Goal: Transaction & Acquisition: Purchase product/service

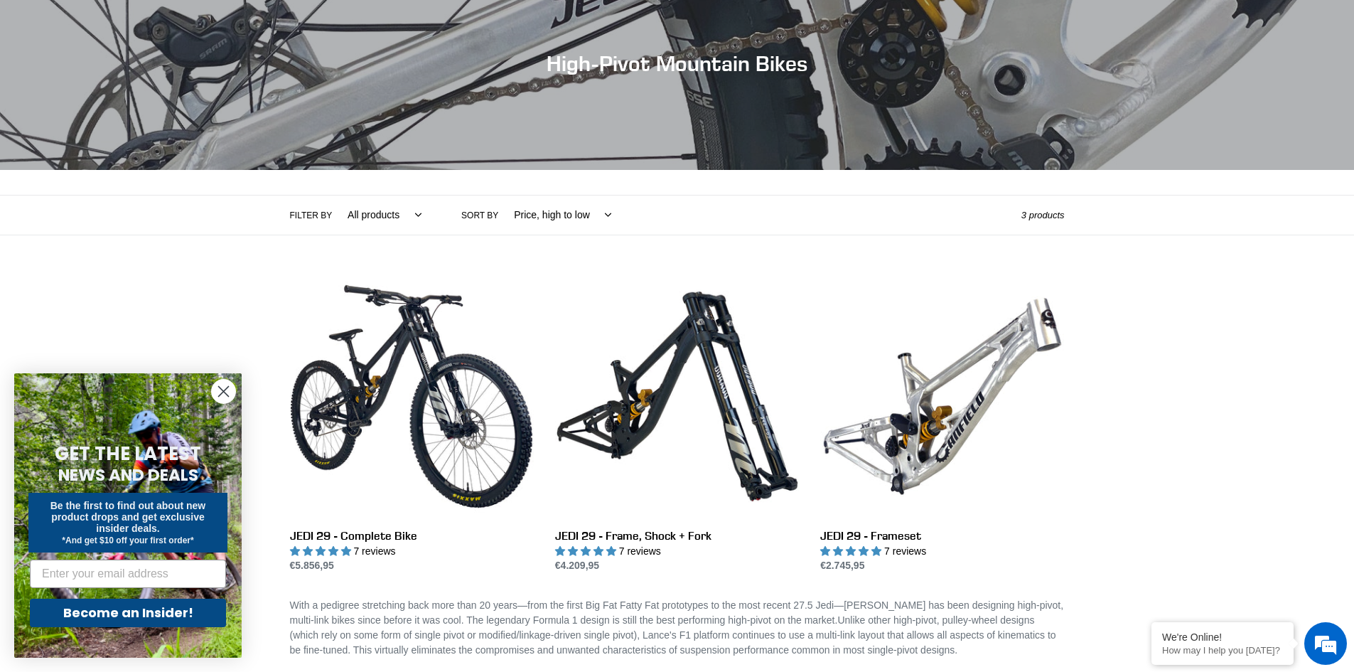
scroll to position [142, 0]
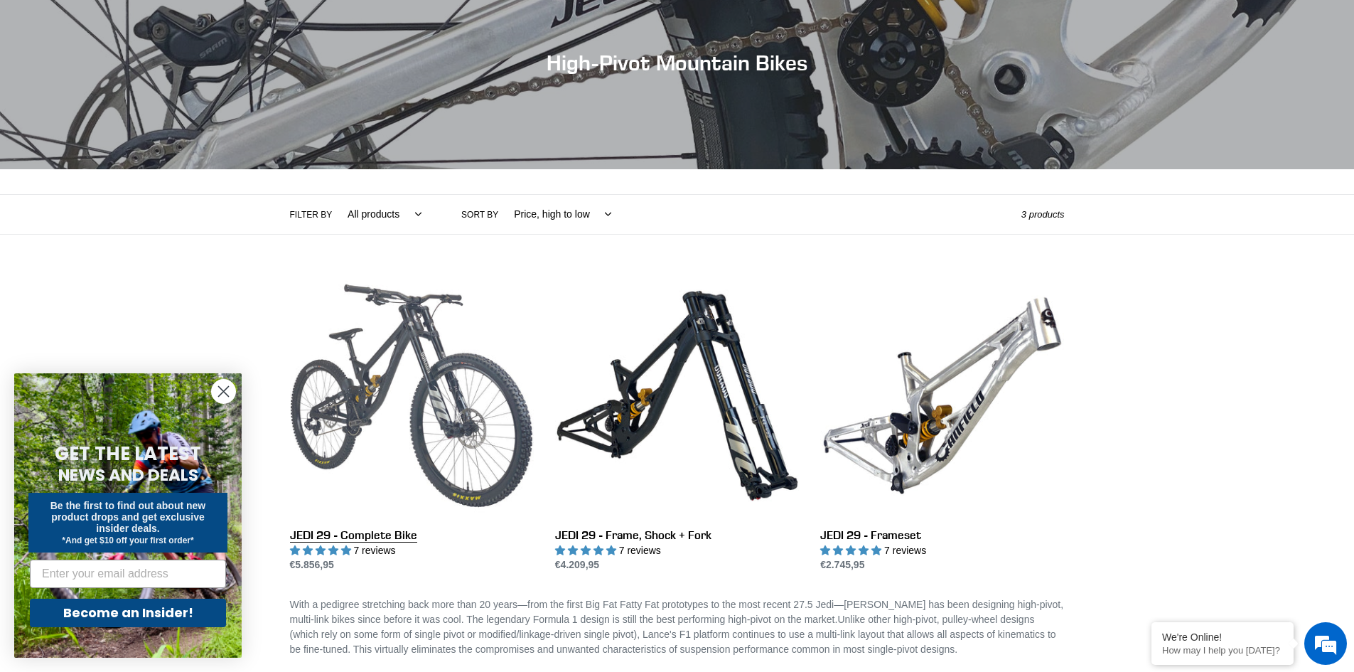
click at [433, 388] on link "JEDI 29 - Complete Bike" at bounding box center [412, 423] width 244 height 299
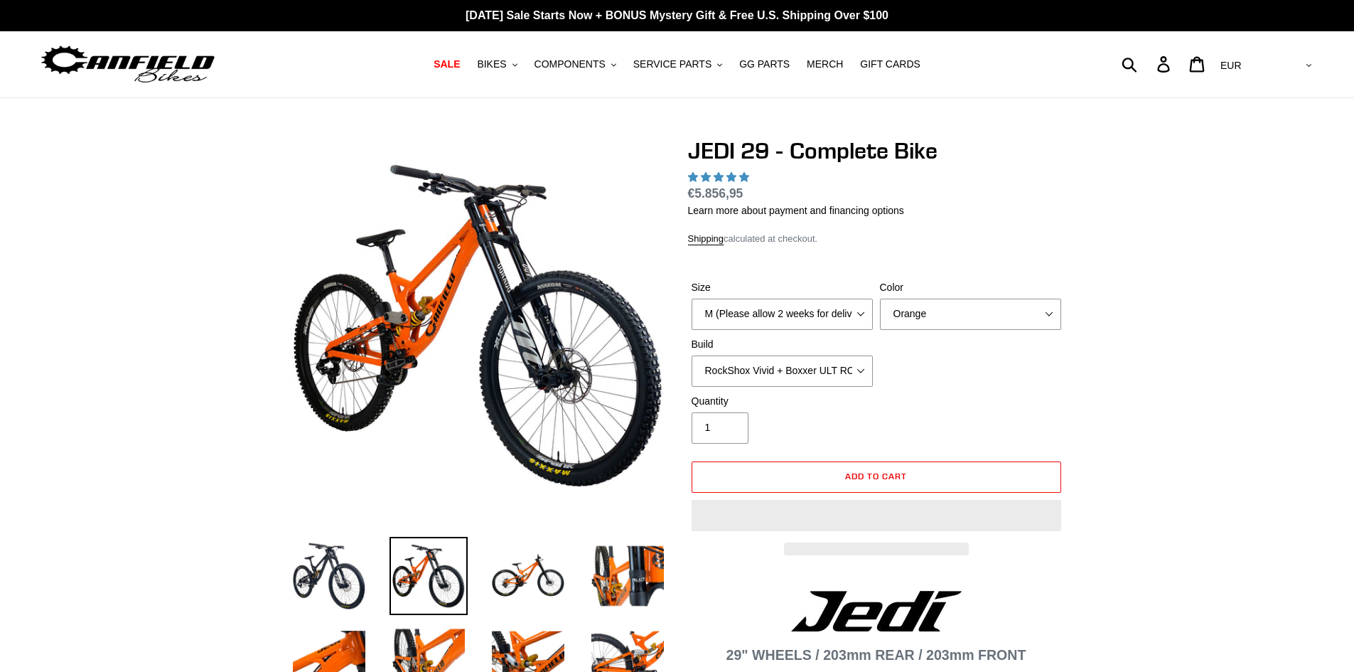
select select "highest-rating"
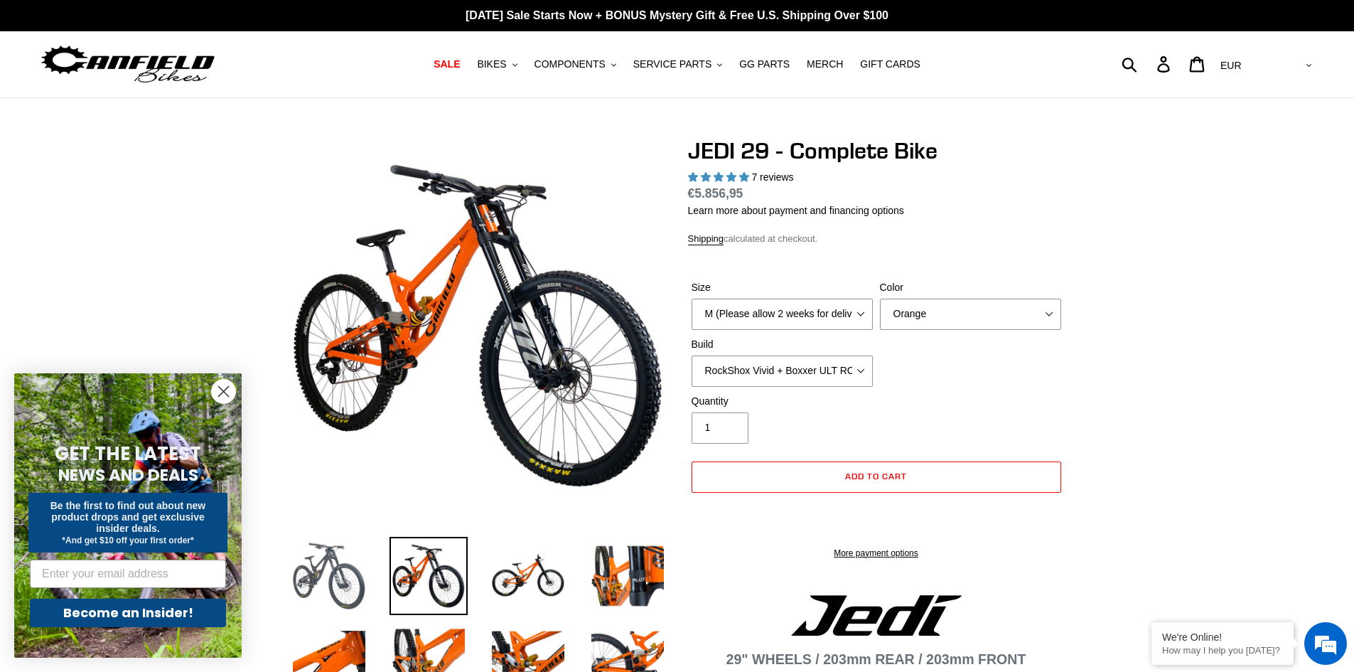
click at [341, 571] on img at bounding box center [329, 576] width 78 height 78
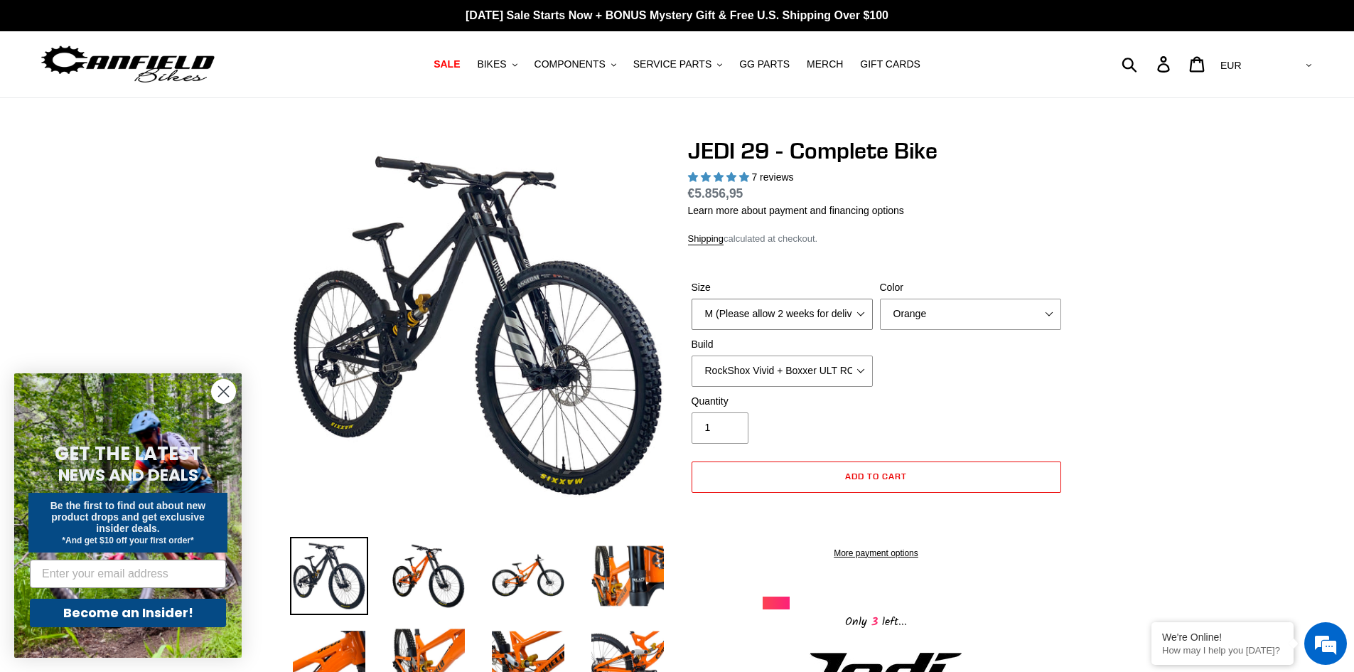
click at [775, 304] on select "M (Please allow 2 weeks for delivery) L (Please allow 2 weeks for delivery) XL …" at bounding box center [782, 314] width 181 height 31
select select "L (Please allow 2 weeks for delivery)"
click at [692, 299] on select "M (Please allow 2 weeks for delivery) L (Please allow 2 weeks for delivery) XL …" at bounding box center [782, 314] width 181 height 31
click at [916, 316] on select "Orange Stealth Black Raw" at bounding box center [970, 314] width 181 height 31
click at [880, 299] on select "Orange Stealth Black Raw" at bounding box center [970, 314] width 181 height 31
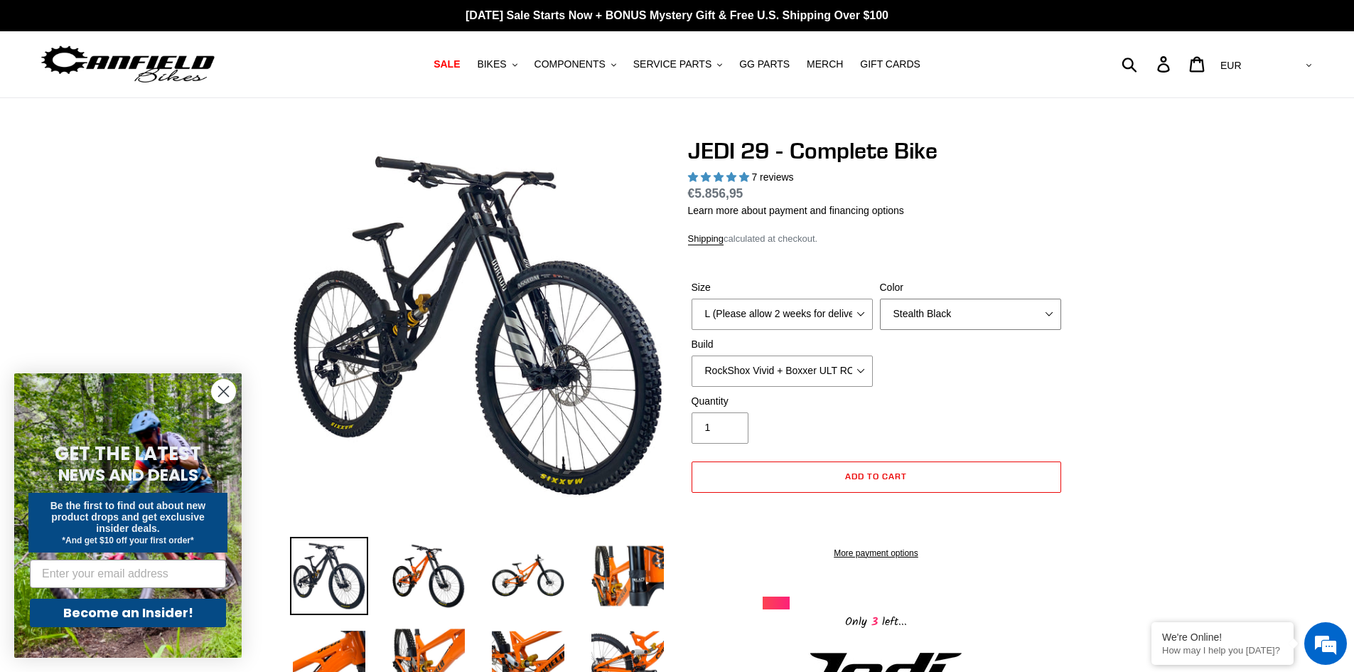
click at [919, 308] on select "Orange Stealth Black Raw" at bounding box center [970, 314] width 181 height 31
click at [880, 299] on select "Orange Stealth Black Raw" at bounding box center [970, 314] width 181 height 31
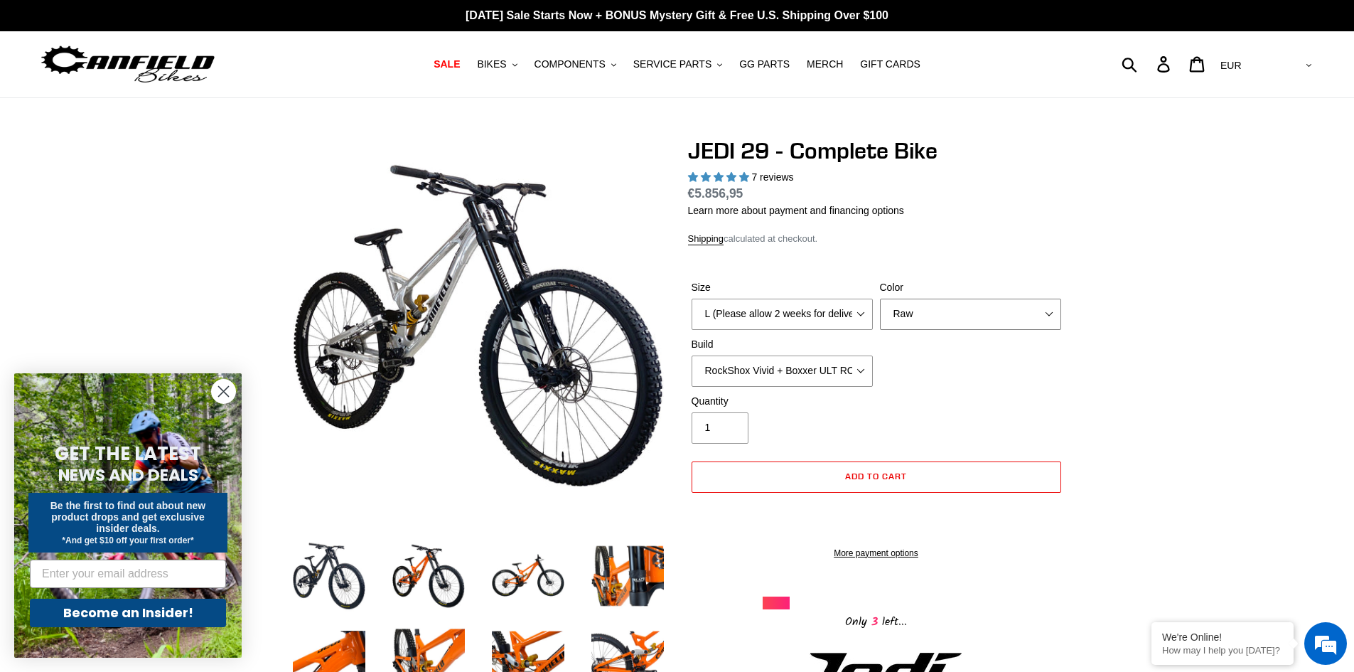
click at [961, 313] on select "Orange Stealth Black Raw" at bounding box center [970, 314] width 181 height 31
select select "Stealth Black"
click at [880, 299] on select "Orange Stealth Black Raw" at bounding box center [970, 314] width 181 height 31
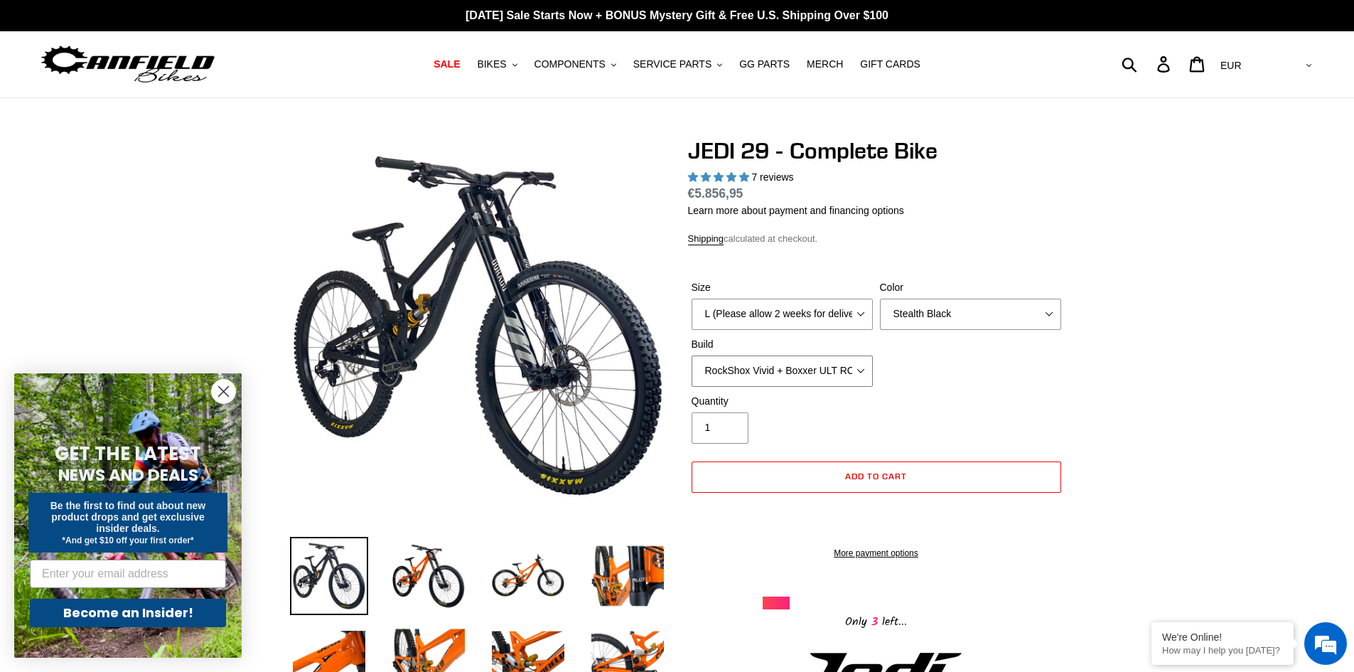
click at [784, 370] on select "RockShox Vivid + Boxxer ULT RC2 C3 200 + SRAM XO RockShox Vivid + Boxxer ULT RC…" at bounding box center [782, 370] width 181 height 31
click at [692, 355] on select "RockShox Vivid + Boxxer ULT RC2 C3 200 + SRAM XO RockShox Vivid + Boxxer ULT RC…" at bounding box center [782, 370] width 181 height 31
click at [778, 371] on select "RockShox Vivid + Boxxer ULT RC2 C3 200 + SRAM XO RockShox Vivid + Boxxer ULT RC…" at bounding box center [782, 370] width 181 height 31
click at [692, 355] on select "RockShox Vivid + Boxxer ULT RC2 C3 200 + SRAM XO RockShox Vivid + Boxxer ULT RC…" at bounding box center [782, 370] width 181 height 31
click at [746, 380] on select "RockShox Vivid + Boxxer ULT RC2 C3 200 + SRAM XO RockShox Vivid + Boxxer ULT RC…" at bounding box center [782, 370] width 181 height 31
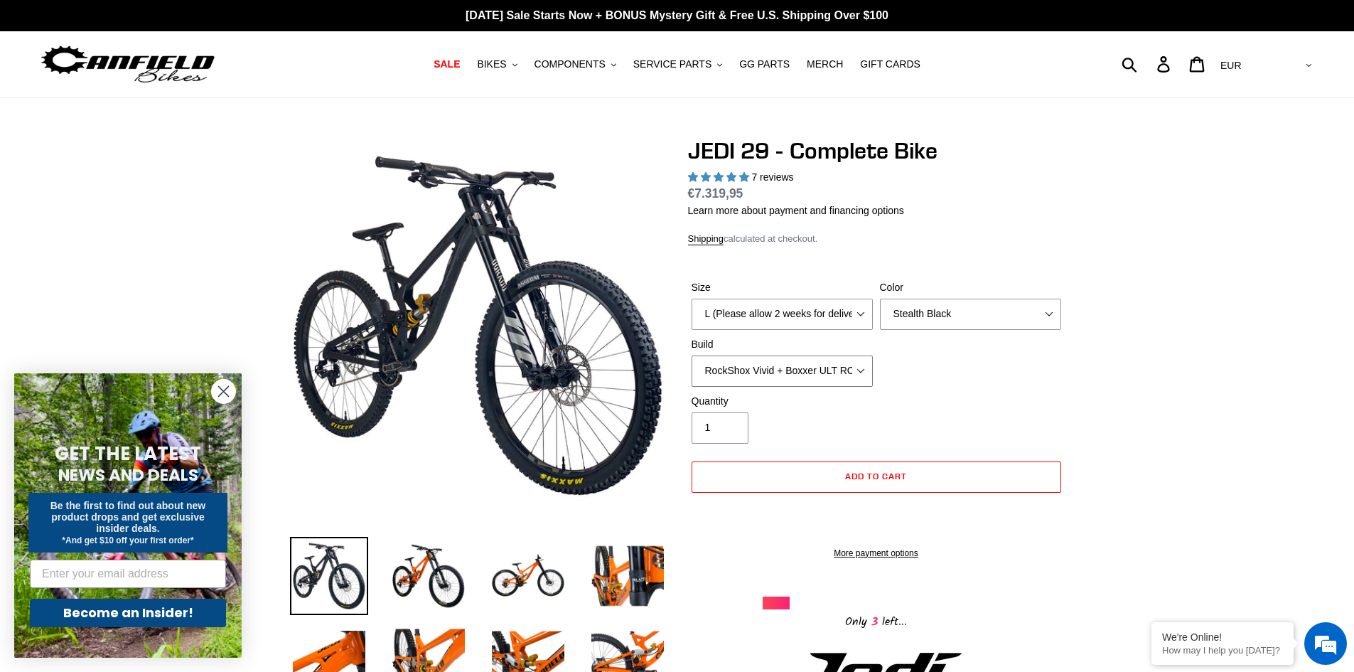
click at [692, 355] on select "RockShox Vivid + Boxxer ULT RC2 C3 200 + SRAM XO RockShox Vivid + Boxxer ULT RC…" at bounding box center [782, 370] width 181 height 31
click at [748, 372] on select "RockShox Vivid + Boxxer ULT RC2 C3 200 + SRAM XO RockShox Vivid + Boxxer ULT RC…" at bounding box center [782, 370] width 181 height 31
click at [692, 355] on select "RockShox Vivid + Boxxer ULT RC2 C3 200 + SRAM XO RockShox Vivid + Boxxer ULT RC…" at bounding box center [782, 370] width 181 height 31
drag, startPoint x: 744, startPoint y: 367, endPoint x: 742, endPoint y: 375, distance: 7.2
click at [744, 367] on select "RockShox Vivid + Boxxer ULT RC2 C3 200 + SRAM XO RockShox Vivid + Boxxer ULT RC…" at bounding box center [782, 370] width 181 height 31
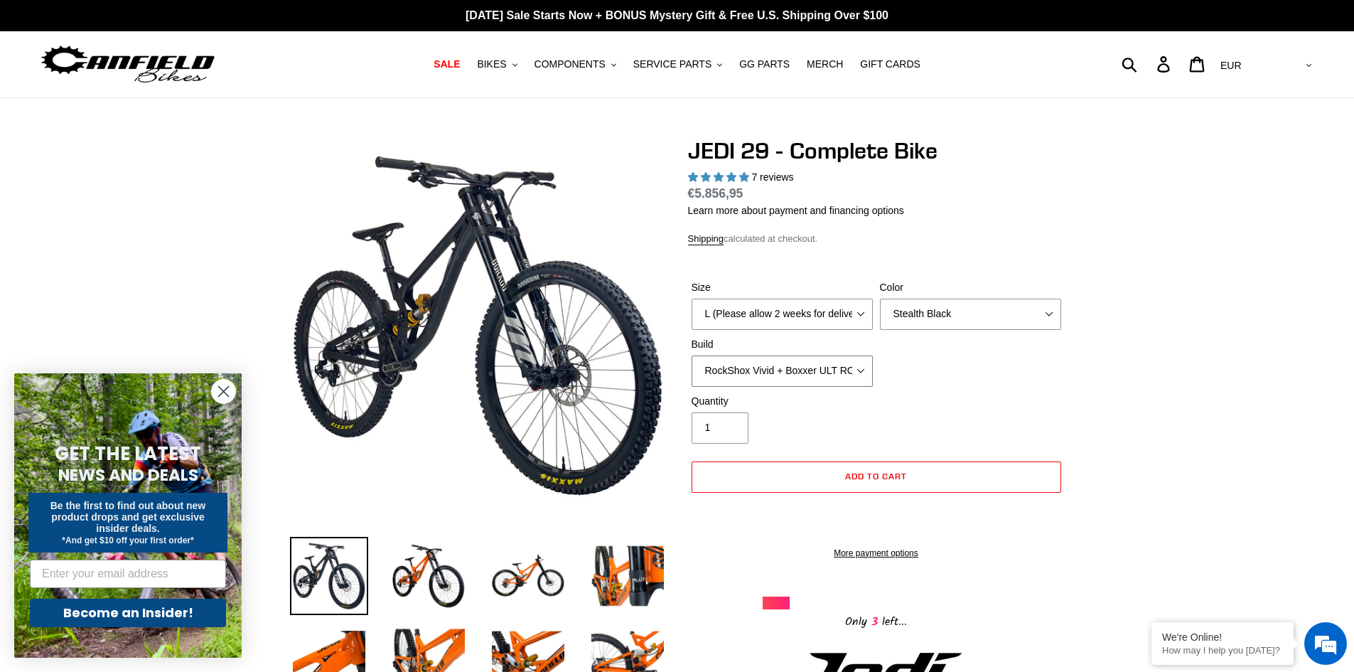
click at [692, 355] on select "RockShox Vivid + Boxxer ULT RC2 C3 200 + SRAM XO RockShox Vivid + Boxxer ULT RC…" at bounding box center [782, 370] width 181 height 31
drag, startPoint x: 749, startPoint y: 366, endPoint x: 748, endPoint y: 382, distance: 16.4
click at [749, 366] on select "RockShox Vivid + Boxxer ULT RC2 C3 200 + SRAM XO RockShox Vivid + Boxxer ULT RC…" at bounding box center [782, 370] width 181 height 31
click at [692, 355] on select "RockShox Vivid + Boxxer ULT RC2 C3 200 + SRAM XO RockShox Vivid + Boxxer ULT RC…" at bounding box center [782, 370] width 181 height 31
drag, startPoint x: 769, startPoint y: 366, endPoint x: 767, endPoint y: 376, distance: 10.2
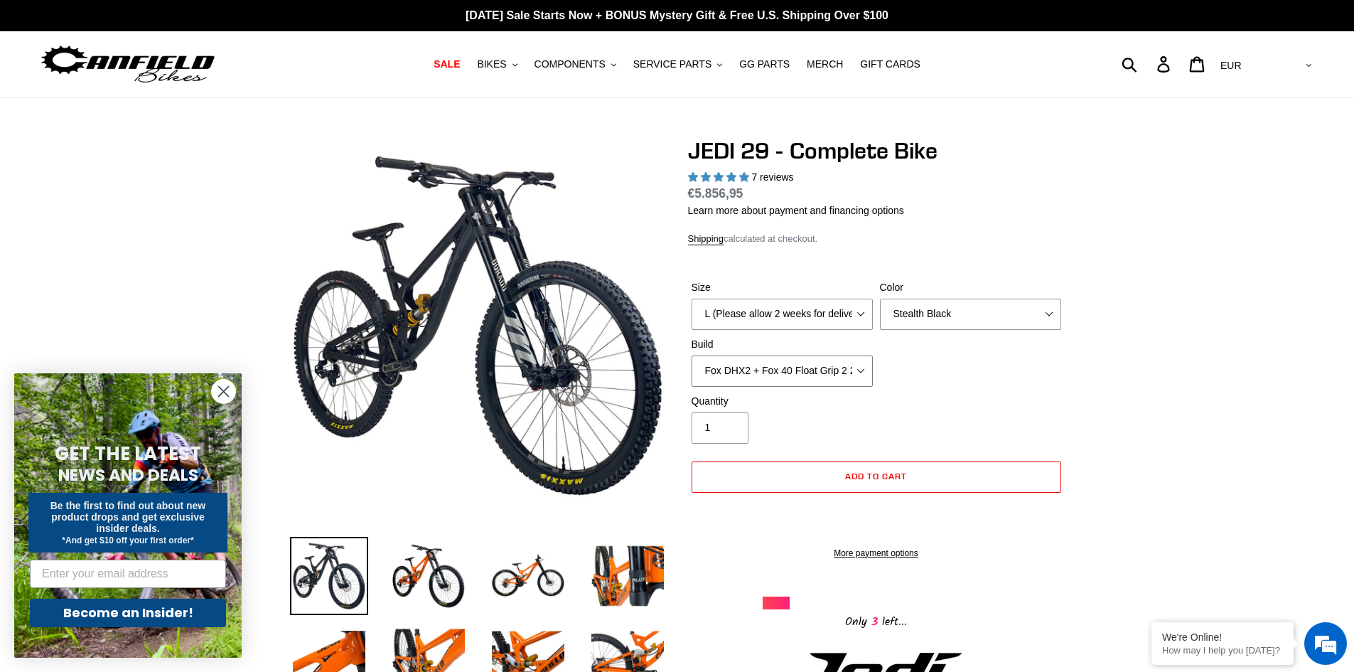
click at [769, 366] on select "RockShox Vivid + Boxxer ULT RC2 C3 200 + SRAM XO RockShox Vivid + Boxxer ULT RC…" at bounding box center [782, 370] width 181 height 31
click at [692, 355] on select "RockShox Vivid + Boxxer ULT RC2 C3 200 + SRAM XO RockShox Vivid + Boxxer ULT RC…" at bounding box center [782, 370] width 181 height 31
click at [765, 373] on select "RockShox Vivid + Boxxer ULT RC2 C3 200 + SRAM XO RockShox Vivid + Boxxer ULT RC…" at bounding box center [782, 370] width 181 height 31
click at [692, 355] on select "RockShox Vivid + Boxxer ULT RC2 C3 200 + SRAM XO RockShox Vivid + Boxxer ULT RC…" at bounding box center [782, 370] width 181 height 31
drag, startPoint x: 783, startPoint y: 368, endPoint x: 781, endPoint y: 377, distance: 8.6
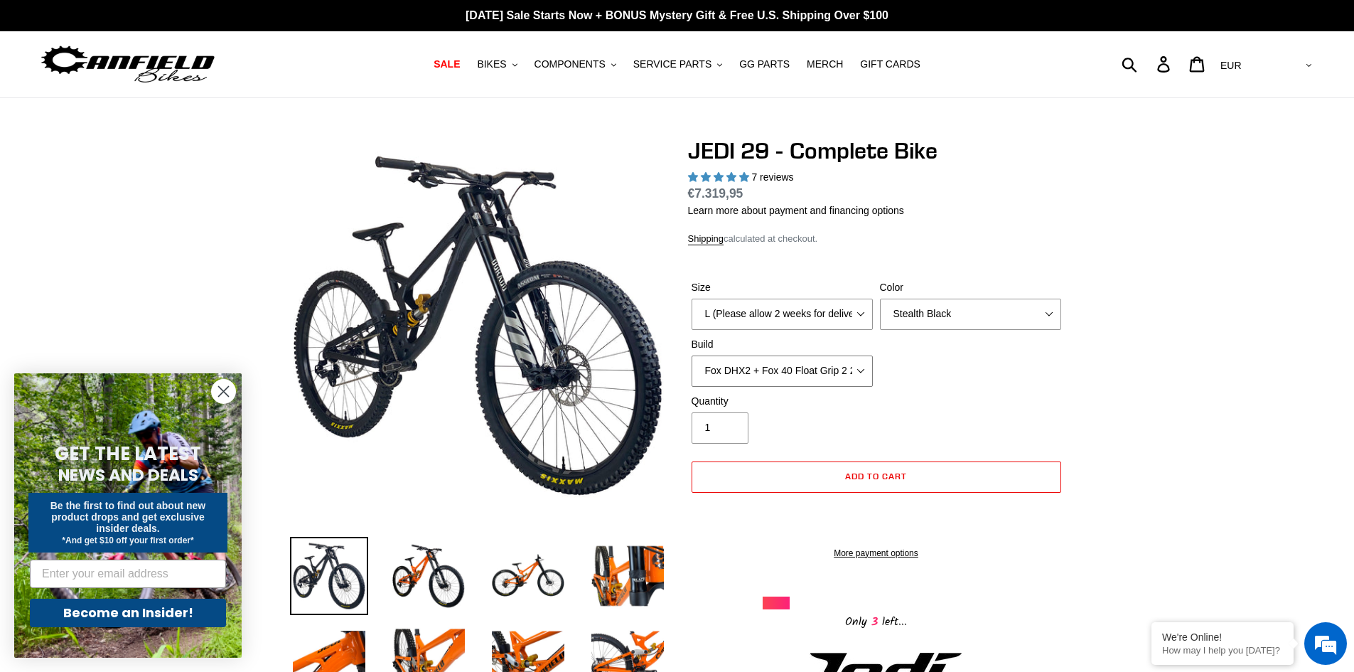
click at [783, 368] on select "RockShox Vivid + Boxxer ULT RC2 C3 200 + SRAM XO RockShox Vivid + Boxxer ULT RC…" at bounding box center [782, 370] width 181 height 31
click at [692, 355] on select "RockShox Vivid + Boxxer ULT RC2 C3 200 + SRAM XO RockShox Vivid + Boxxer ULT RC…" at bounding box center [782, 370] width 181 height 31
click at [777, 372] on select "RockShox Vivid + Boxxer ULT RC2 C3 200 + SRAM XO RockShox Vivid + Boxxer ULT RC…" at bounding box center [782, 370] width 181 height 31
select select "RockShox Vivid + Boxxer ULT RC2 C3 200 + SRAM XO"
click at [692, 355] on select "RockShox Vivid + Boxxer ULT RC2 C3 200 + SRAM XO RockShox Vivid + Boxxer ULT RC…" at bounding box center [782, 370] width 181 height 31
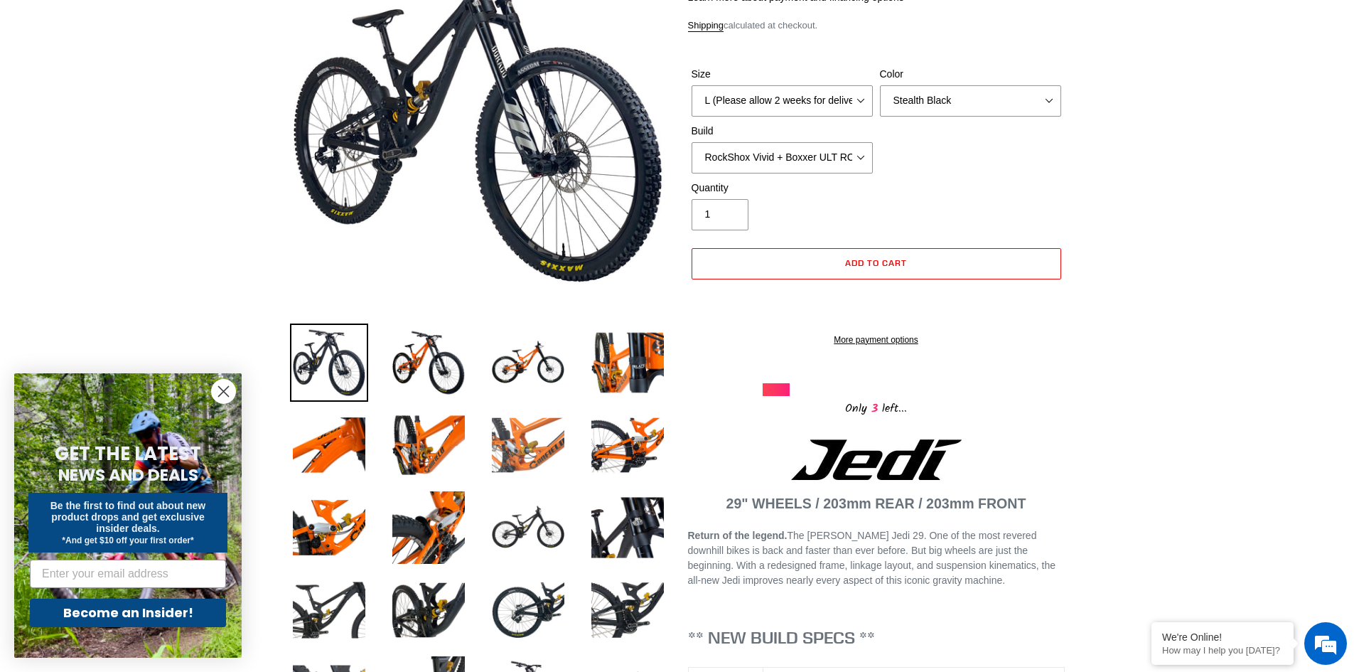
click at [520, 432] on img at bounding box center [528, 445] width 78 height 78
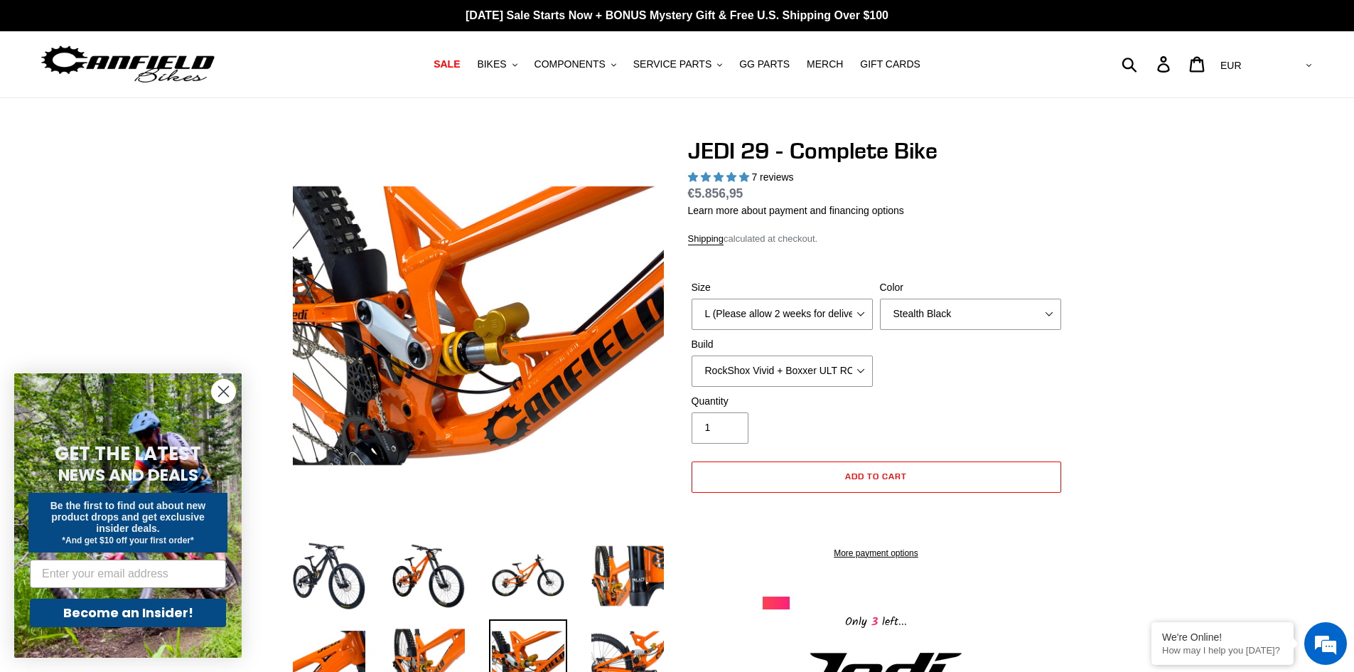
click at [224, 392] on icon "Close dialog" at bounding box center [224, 392] width 10 height 10
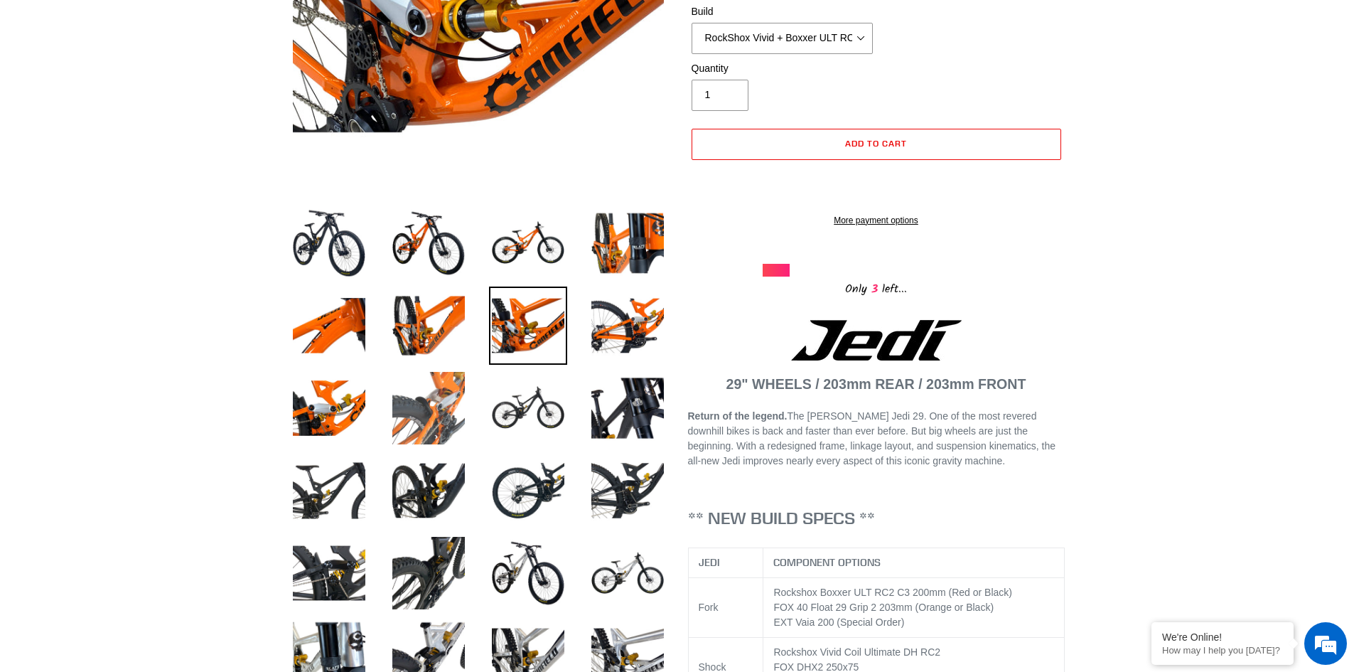
scroll to position [355, 0]
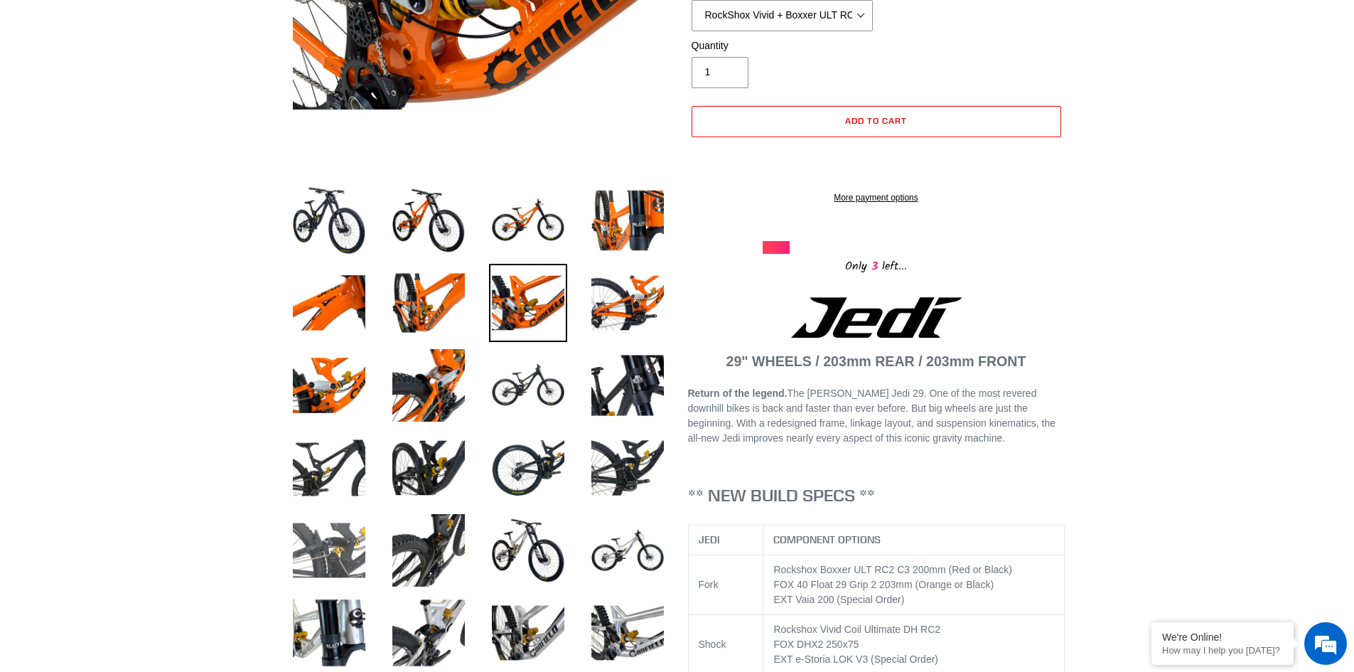
click at [342, 532] on img at bounding box center [329, 550] width 78 height 78
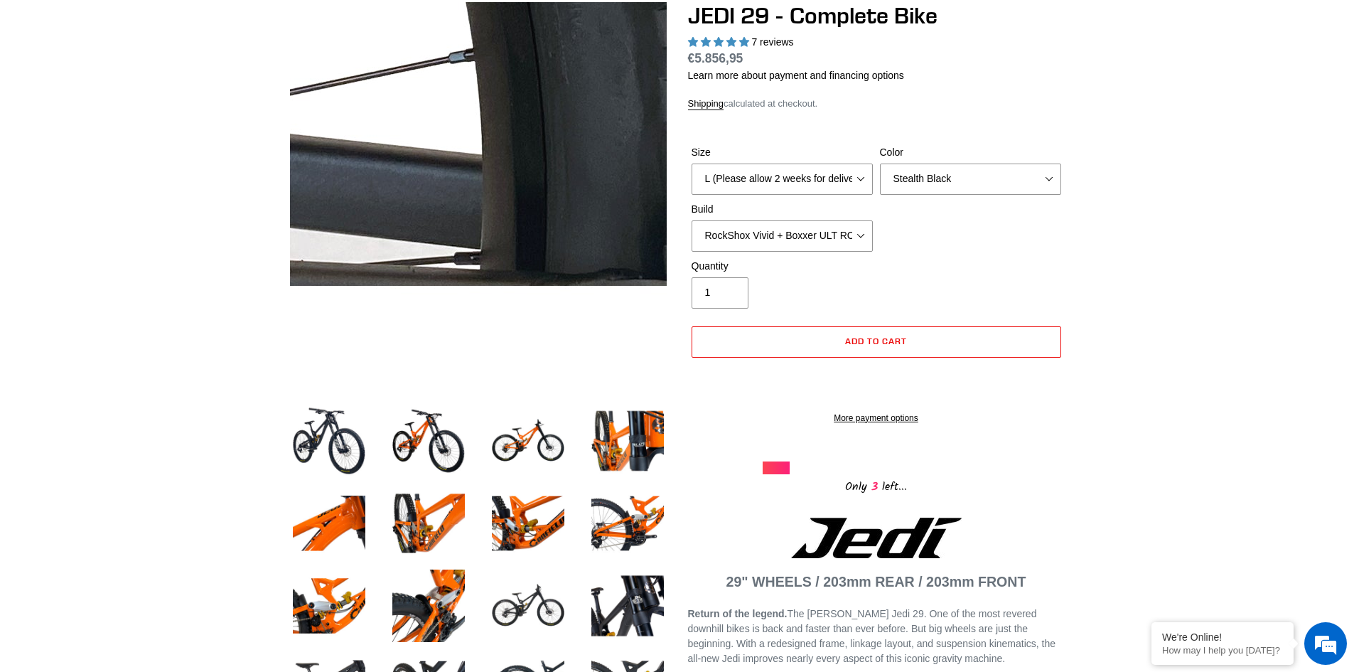
scroll to position [142, 0]
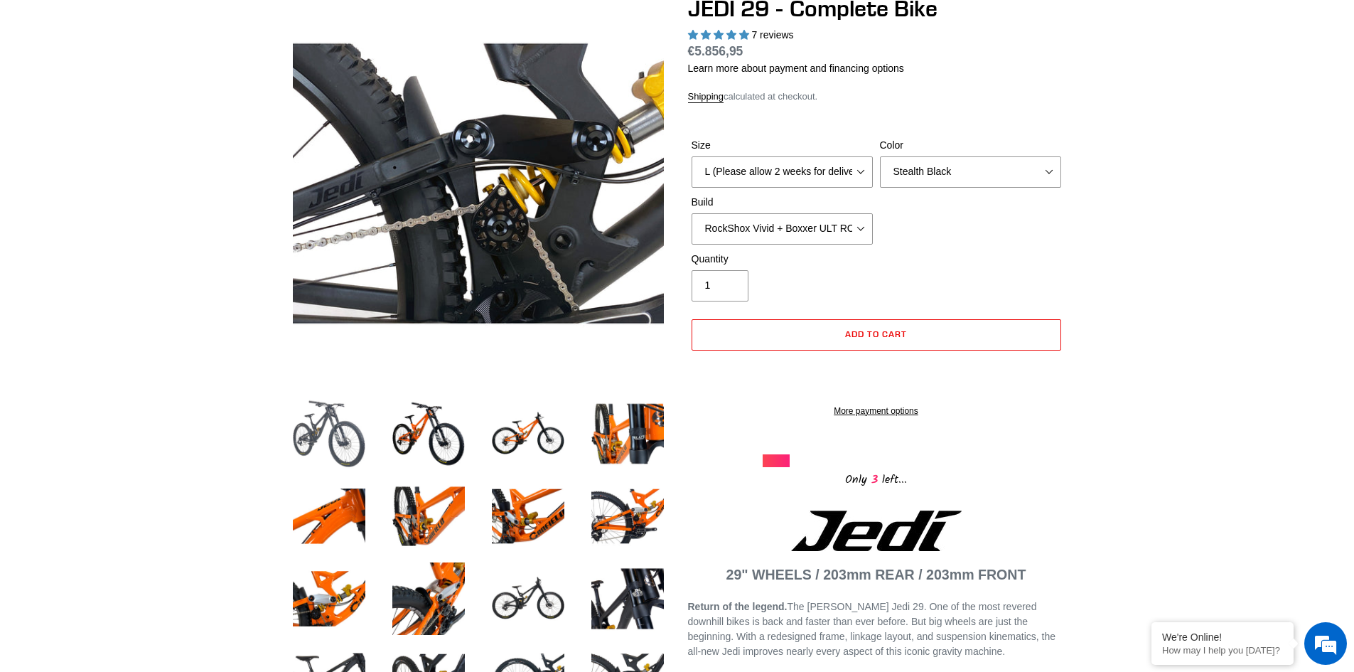
click at [312, 439] on img at bounding box center [329, 434] width 78 height 78
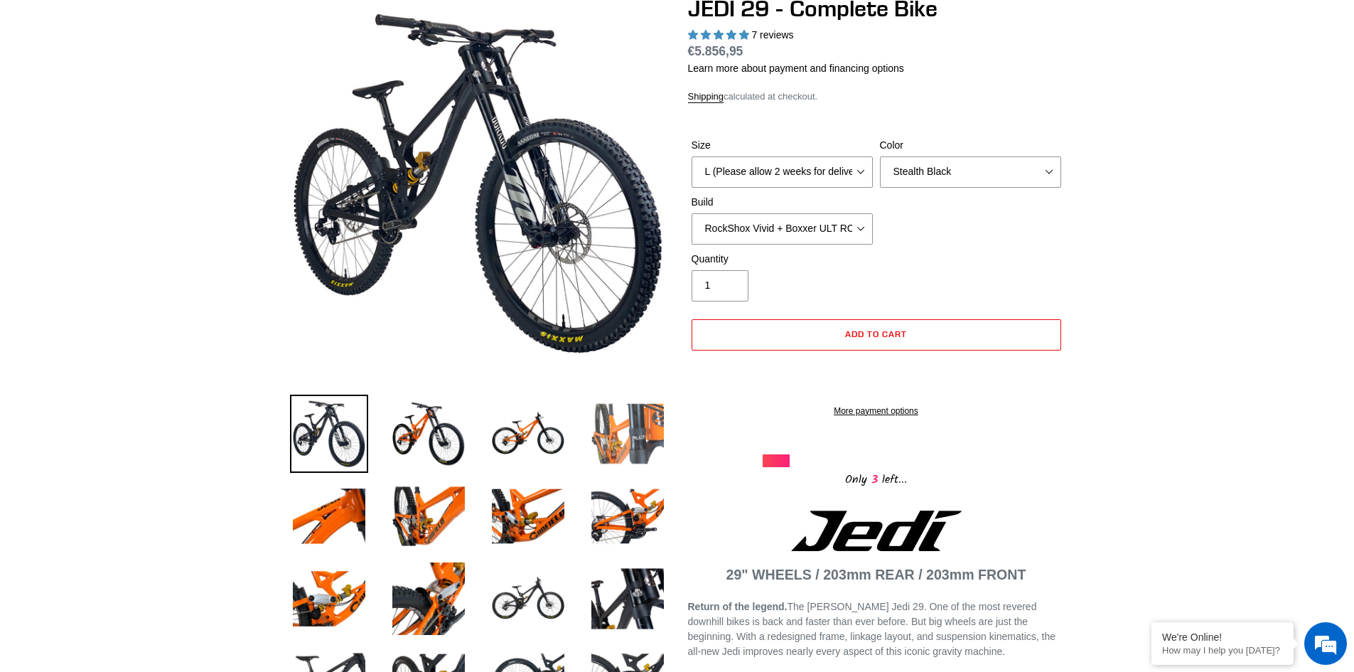
click at [631, 459] on img at bounding box center [628, 434] width 78 height 78
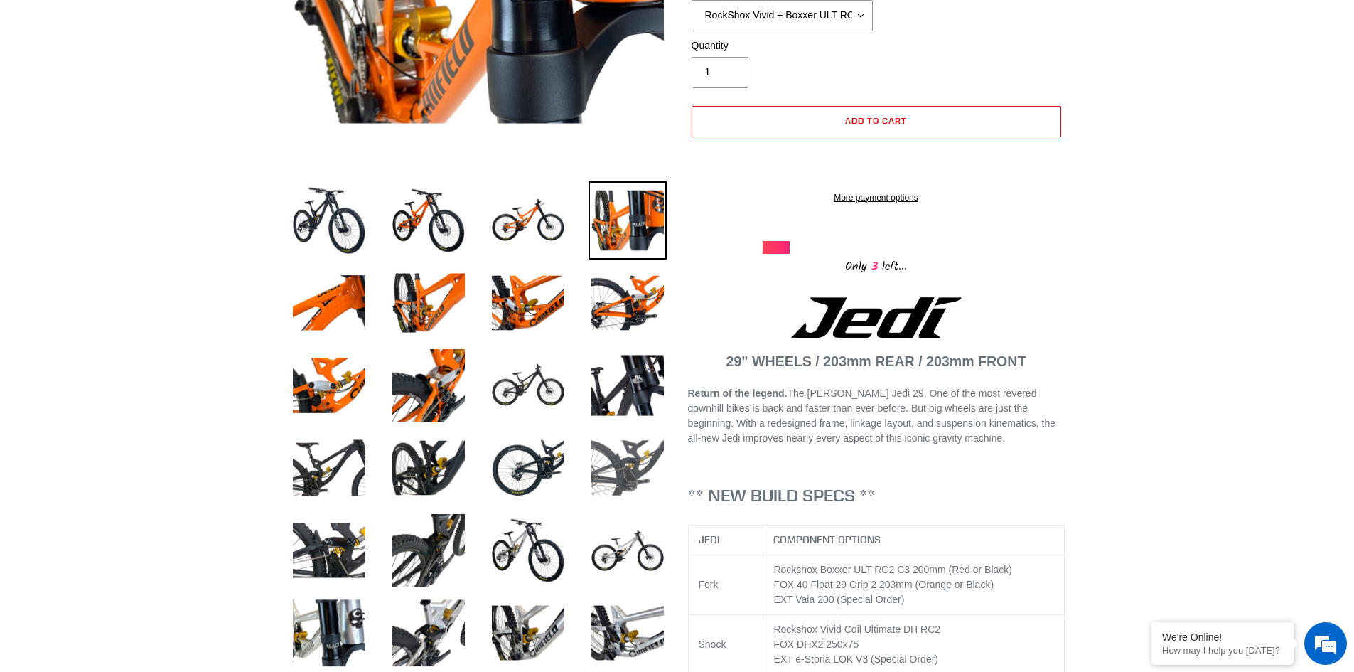
click at [615, 467] on img at bounding box center [628, 468] width 78 height 78
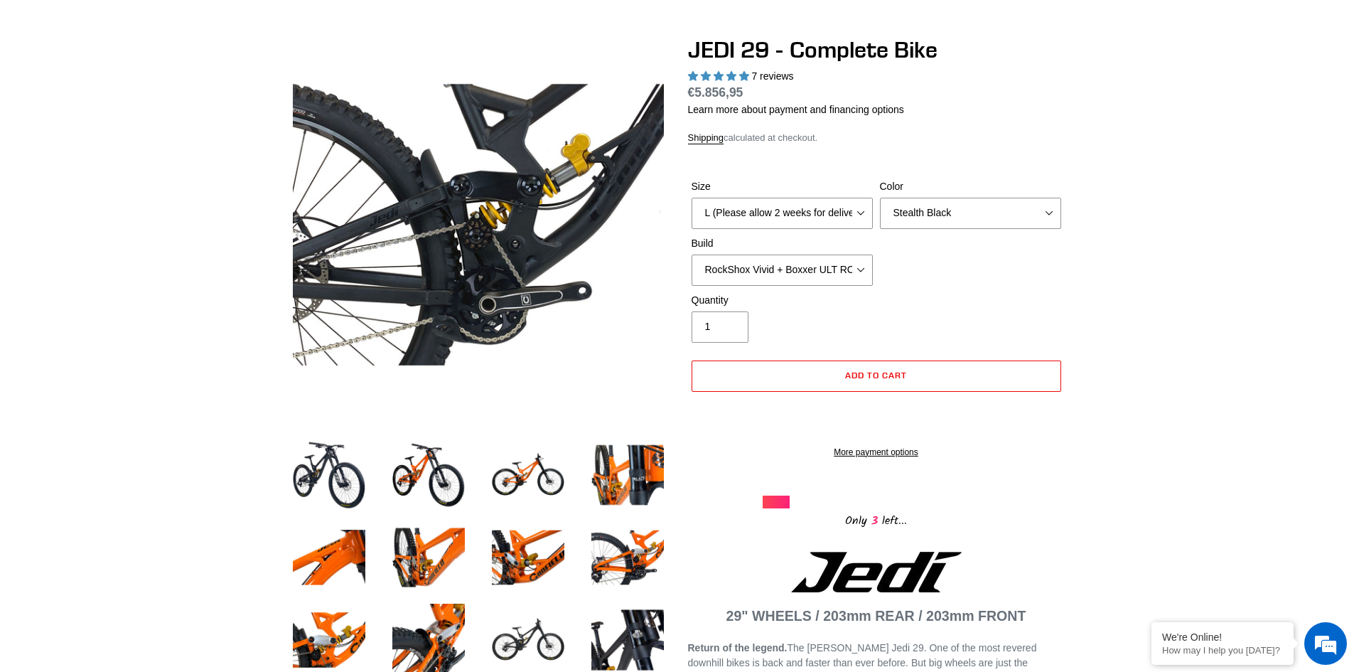
scroll to position [71, 0]
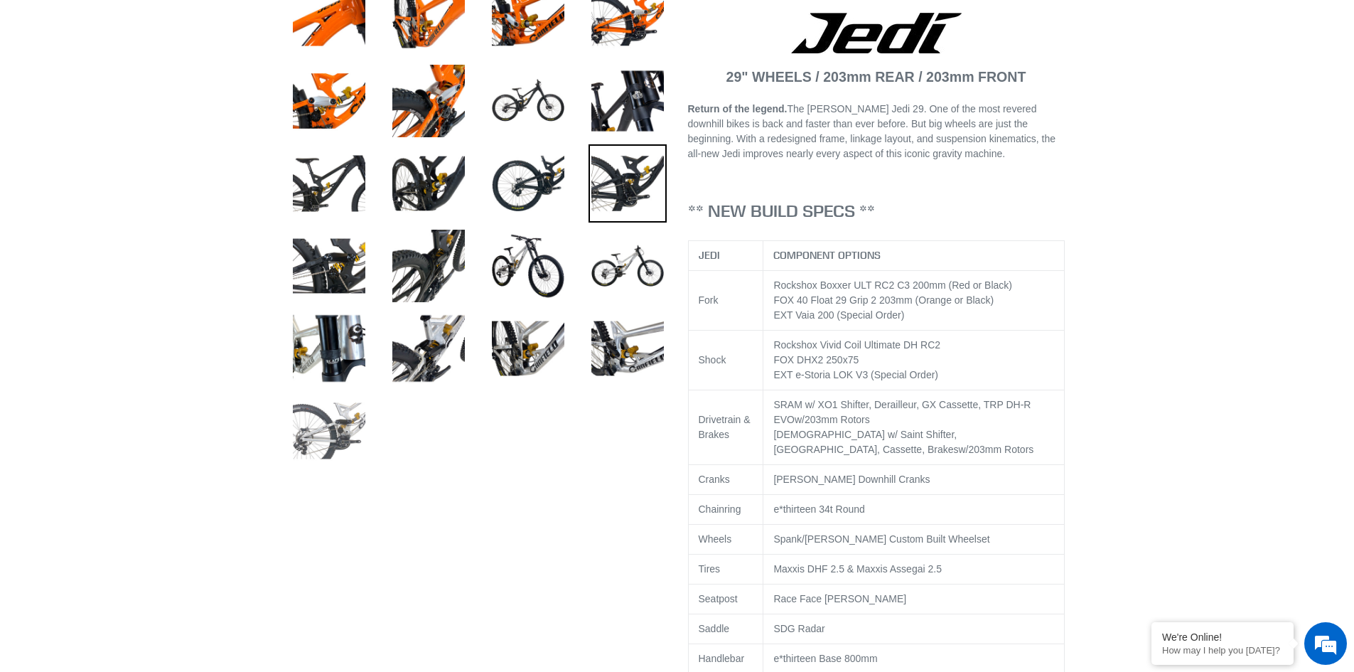
click at [335, 411] on img at bounding box center [329, 431] width 78 height 78
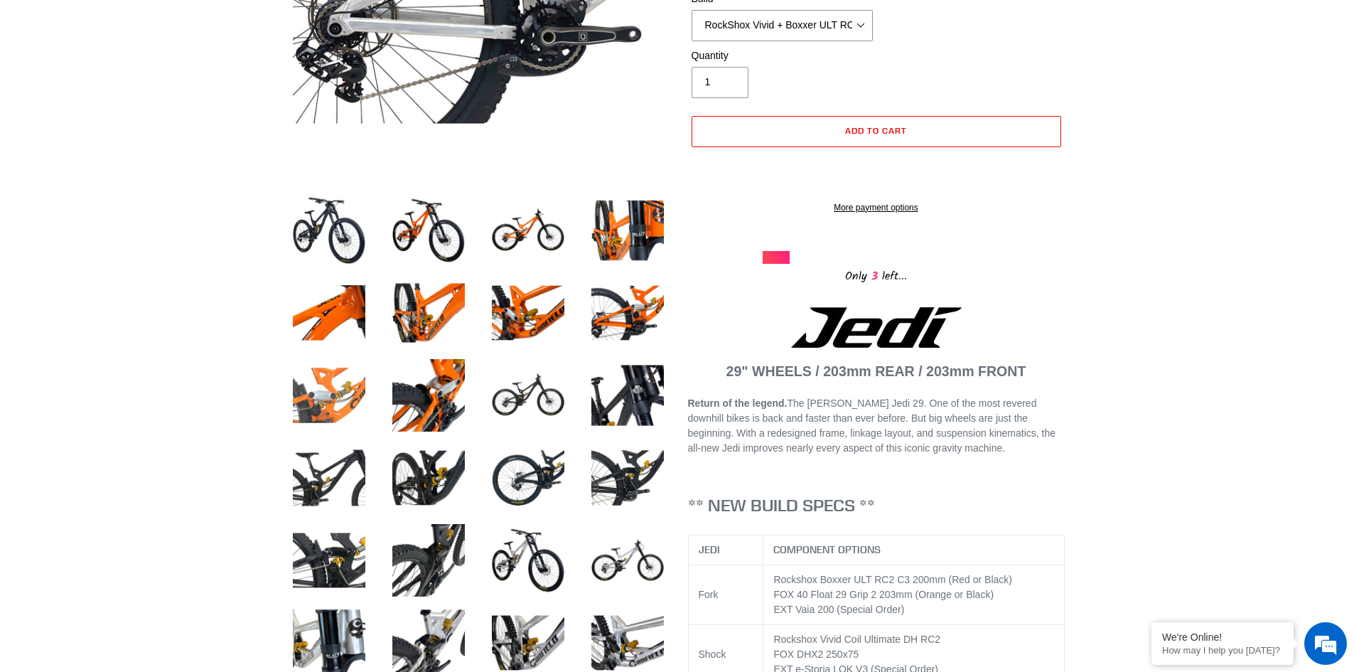
scroll to position [142, 0]
